Goal: Find specific fact

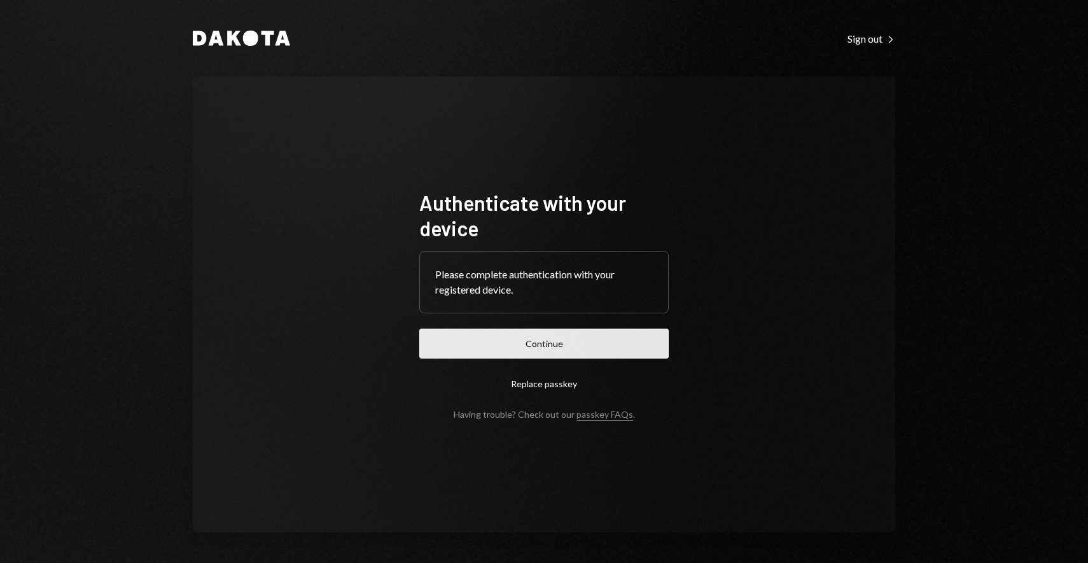
click at [528, 332] on button "Continue" at bounding box center [544, 343] width 250 height 30
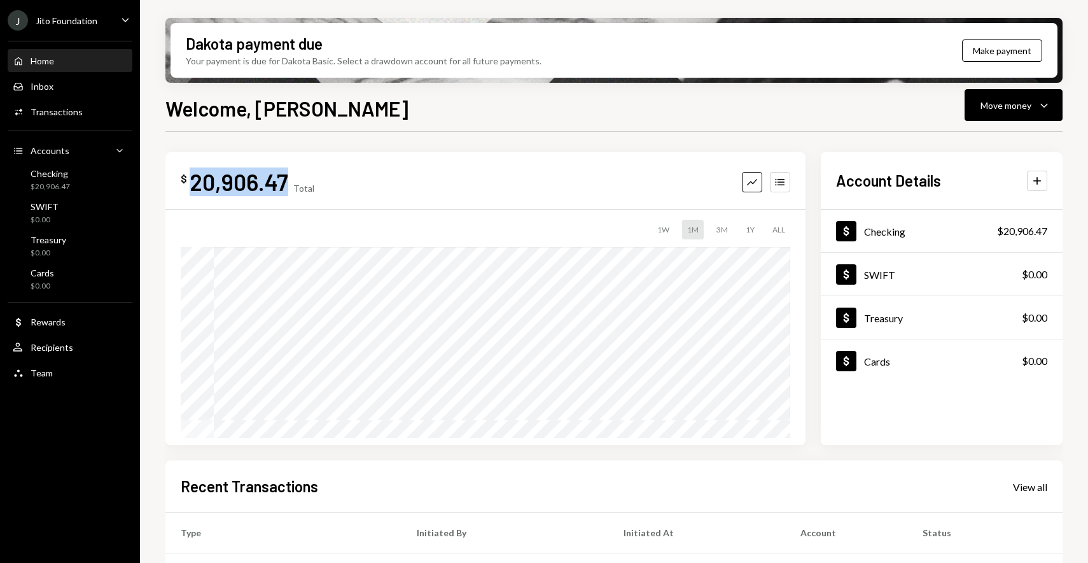
drag, startPoint x: 186, startPoint y: 184, endPoint x: 283, endPoint y: 190, distance: 97.0
click at [283, 190] on div "$ 20,906.47" at bounding box center [235, 181] width 108 height 29
copy div "20,906.47"
click at [203, 202] on div "$ 20,906.47 Total Graph Accounts 1W 1M 3M 1Y ALL" at bounding box center [485, 298] width 640 height 293
drag, startPoint x: 192, startPoint y: 185, endPoint x: 253, endPoint y: 186, distance: 61.1
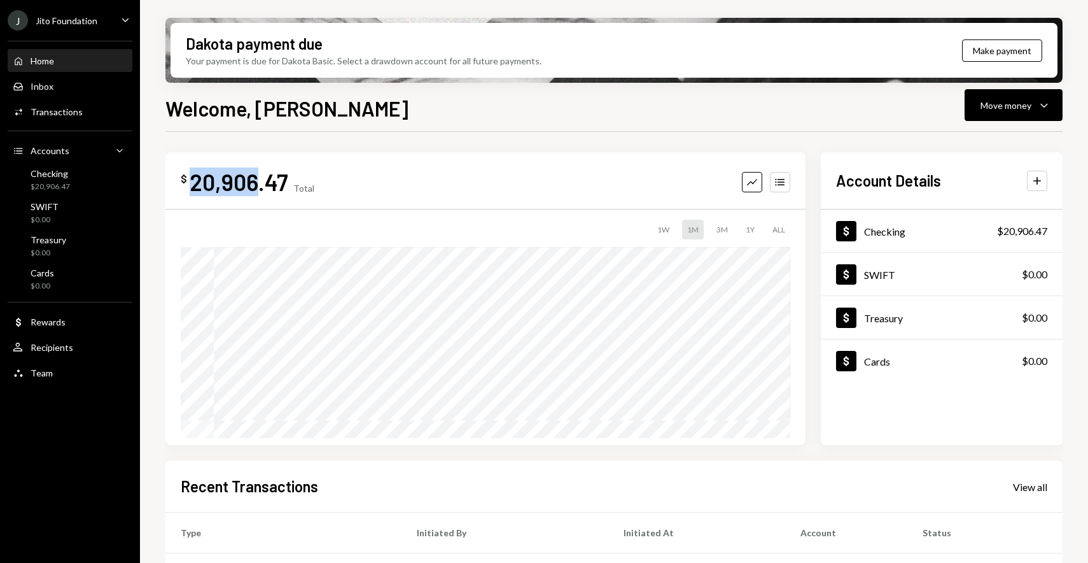
click at [253, 186] on div "20,906.47" at bounding box center [239, 181] width 99 height 29
copy div "20,906"
